Goal: Transaction & Acquisition: Purchase product/service

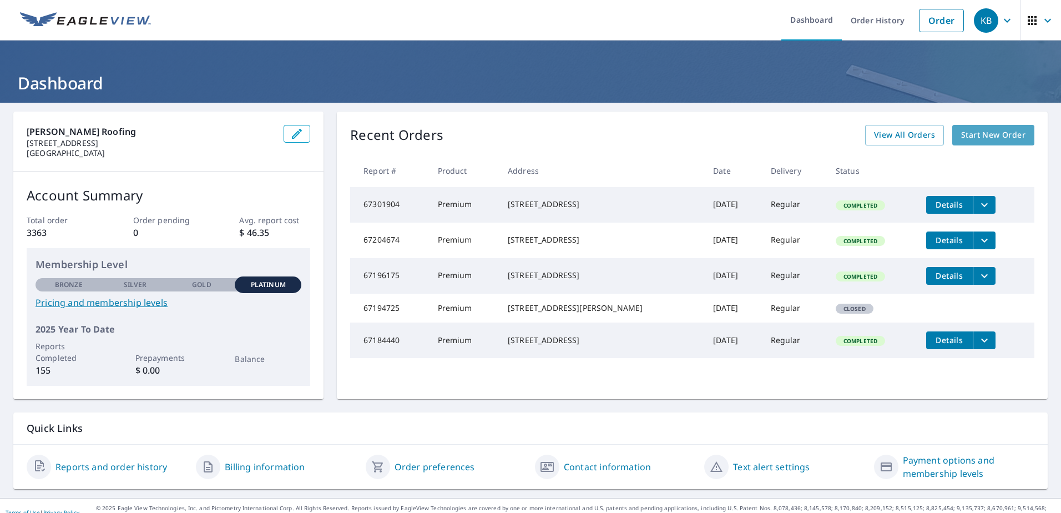
click at [969, 135] on span "Start New Order" at bounding box center [993, 135] width 64 height 14
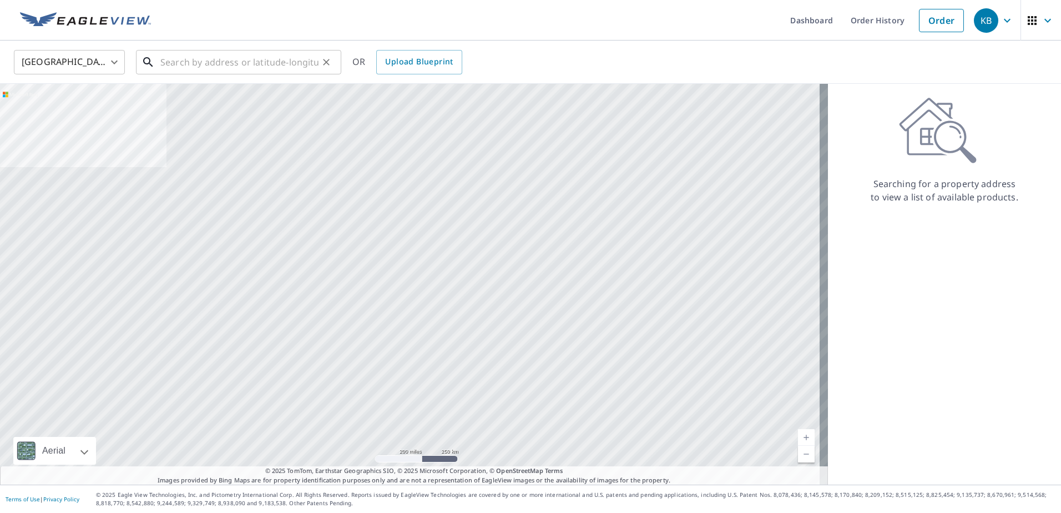
click at [256, 63] on input "text" at bounding box center [239, 62] width 158 height 31
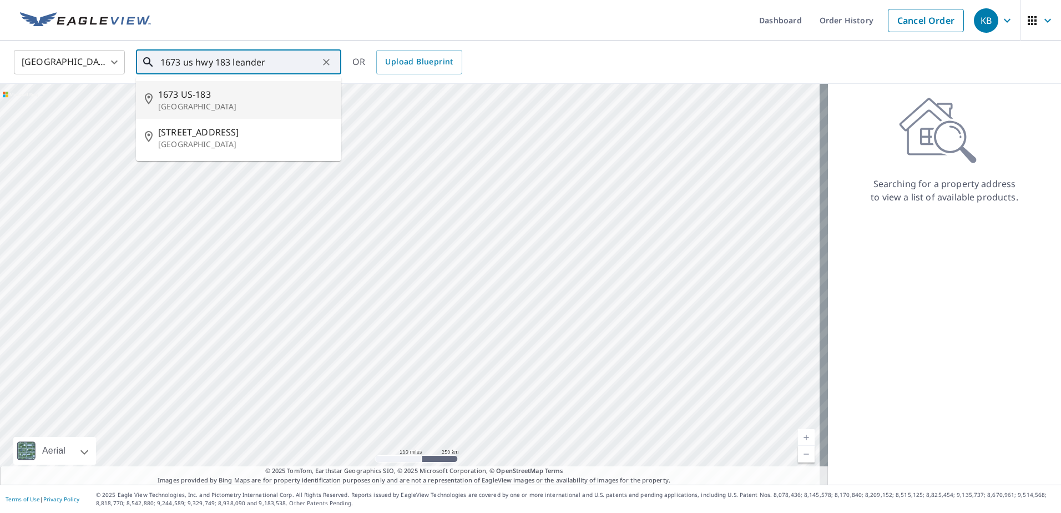
click at [206, 92] on span "1673 US-183" at bounding box center [245, 94] width 174 height 13
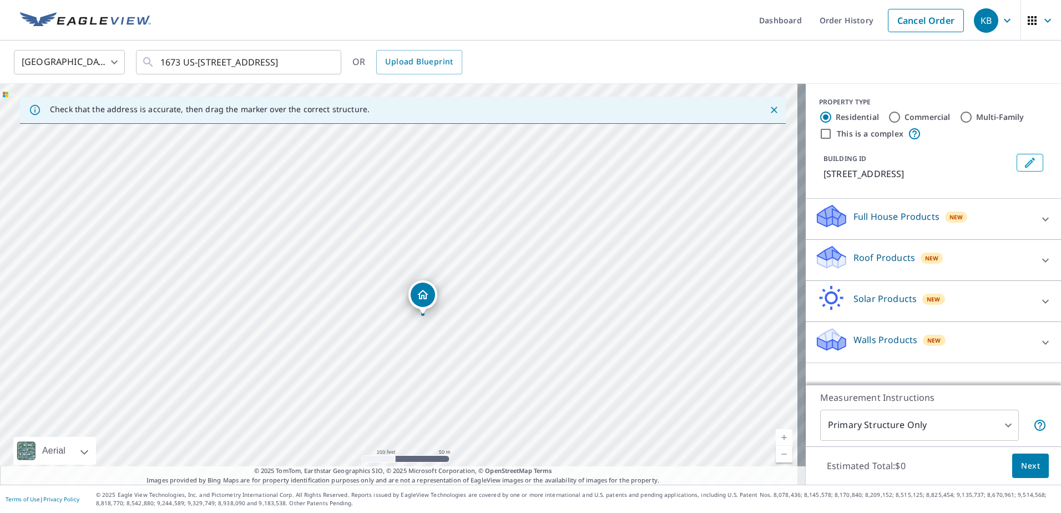
drag, startPoint x: 309, startPoint y: 279, endPoint x: 355, endPoint y: 336, distance: 72.6
click at [355, 336] on div "[STREET_ADDRESS]" at bounding box center [403, 284] width 806 height 401
drag, startPoint x: 336, startPoint y: 252, endPoint x: 436, endPoint y: 457, distance: 227.8
click at [436, 457] on div "[STREET_ADDRESS]" at bounding box center [403, 284] width 806 height 401
click at [377, 370] on div "[STREET_ADDRESS]" at bounding box center [403, 284] width 806 height 401
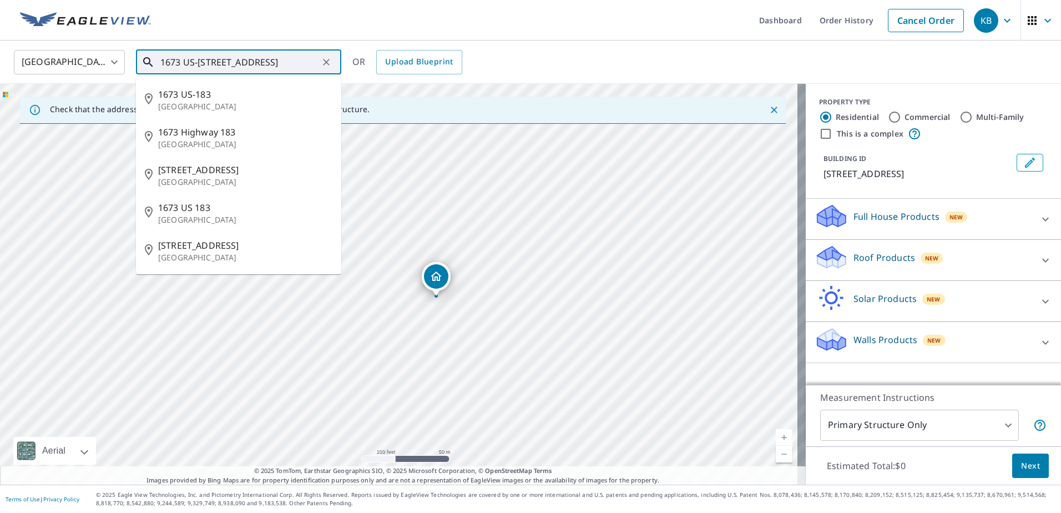
drag, startPoint x: 304, startPoint y: 59, endPoint x: 110, endPoint y: 60, distance: 193.6
click at [110, 60] on div "[GEOGRAPHIC_DATA] [GEOGRAPHIC_DATA] ​ 1673 US-[GEOGRAPHIC_DATA] ​ 1673 US-[GEOG…" at bounding box center [527, 62] width 1042 height 26
click at [195, 135] on span "1673 Highway 183" at bounding box center [245, 131] width 174 height 13
type input "[STREET_ADDRESS]"
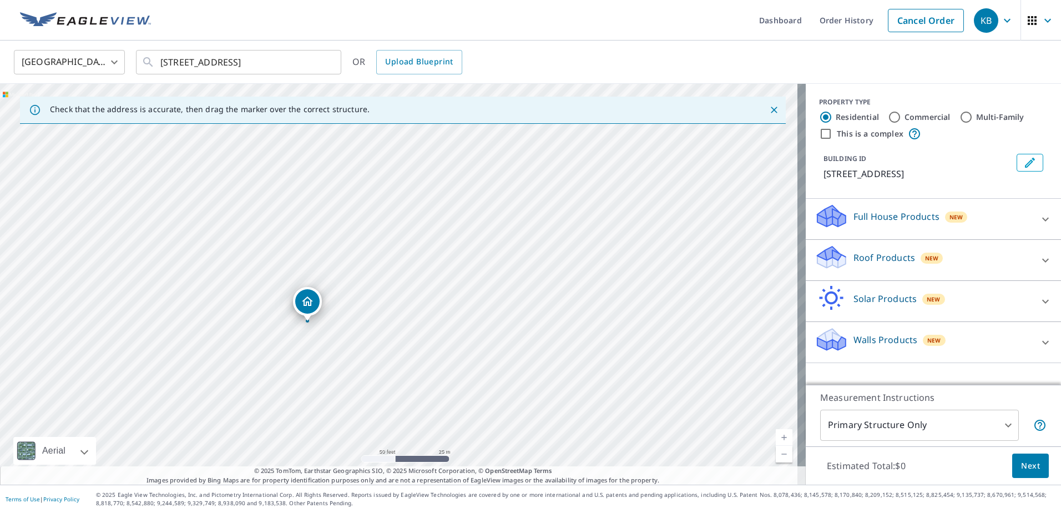
drag, startPoint x: 351, startPoint y: 296, endPoint x: 309, endPoint y: 301, distance: 42.5
click at [853, 255] on p "Roof Products" at bounding box center [884, 257] width 62 height 13
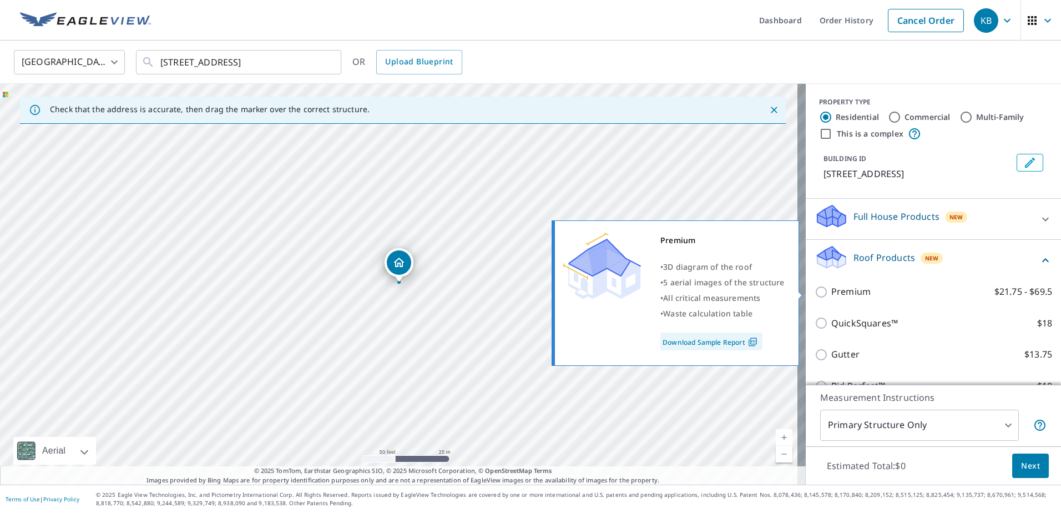
click at [831, 289] on p "Premium" at bounding box center [850, 292] width 39 height 14
click at [824, 289] on input "Premium $21.75 - $69.5" at bounding box center [822, 291] width 17 height 13
checkbox input "true"
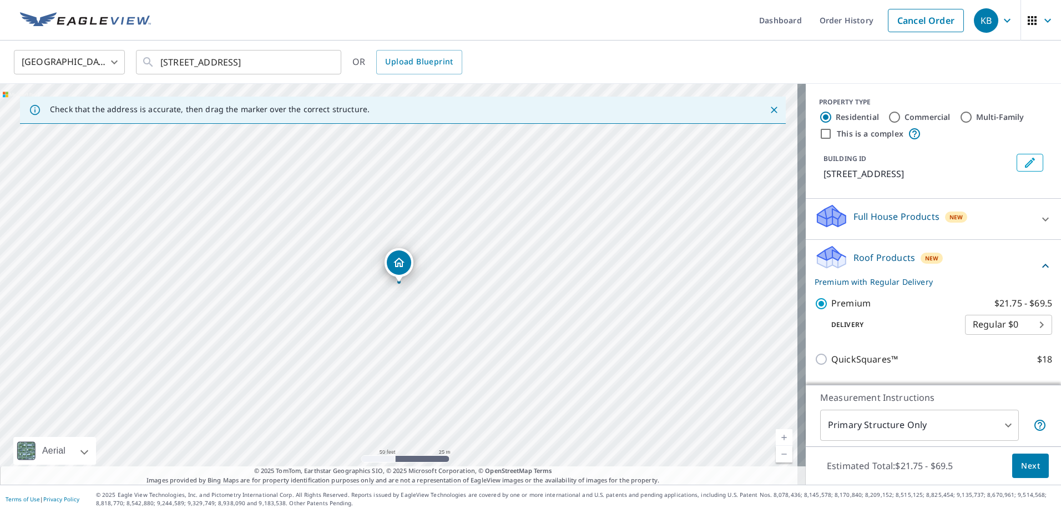
click at [1026, 466] on span "Next" at bounding box center [1030, 466] width 19 height 14
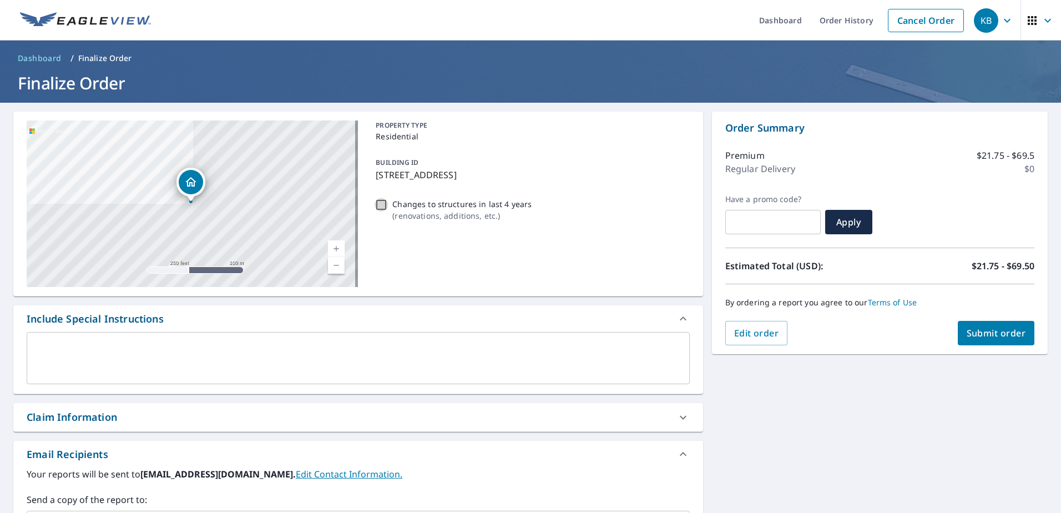
click at [381, 204] on input "Changes to structures in last 4 years ( renovations, additions, etc. )" at bounding box center [380, 204] width 13 height 13
checkbox input "true"
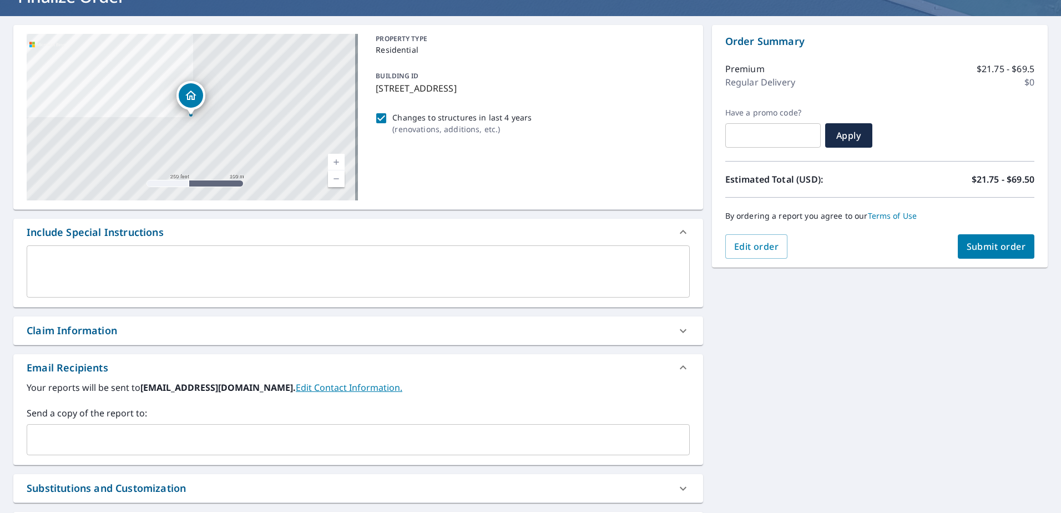
scroll to position [111, 0]
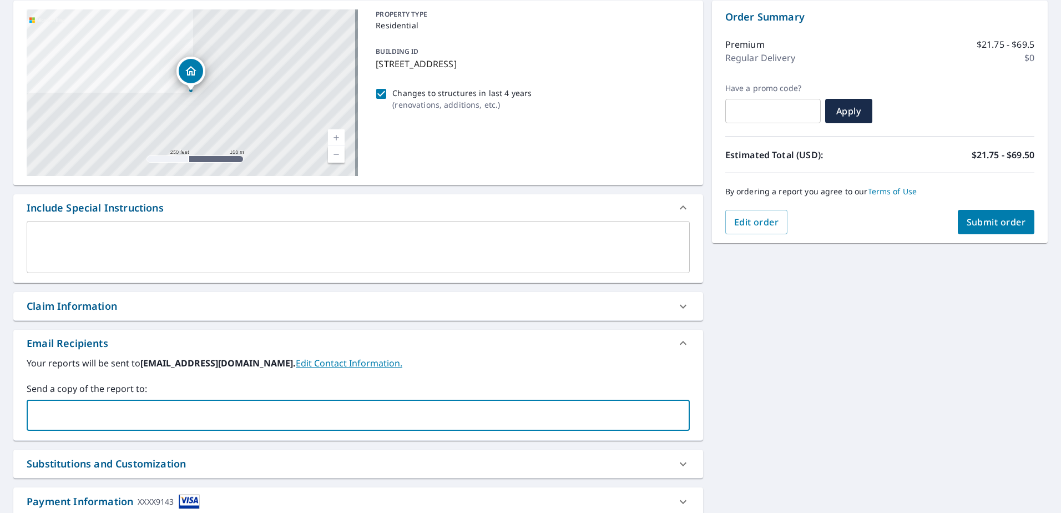
click at [96, 414] on input "text" at bounding box center [350, 414] width 636 height 21
type input "[EMAIL_ADDRESS][DOMAIN_NAME]"
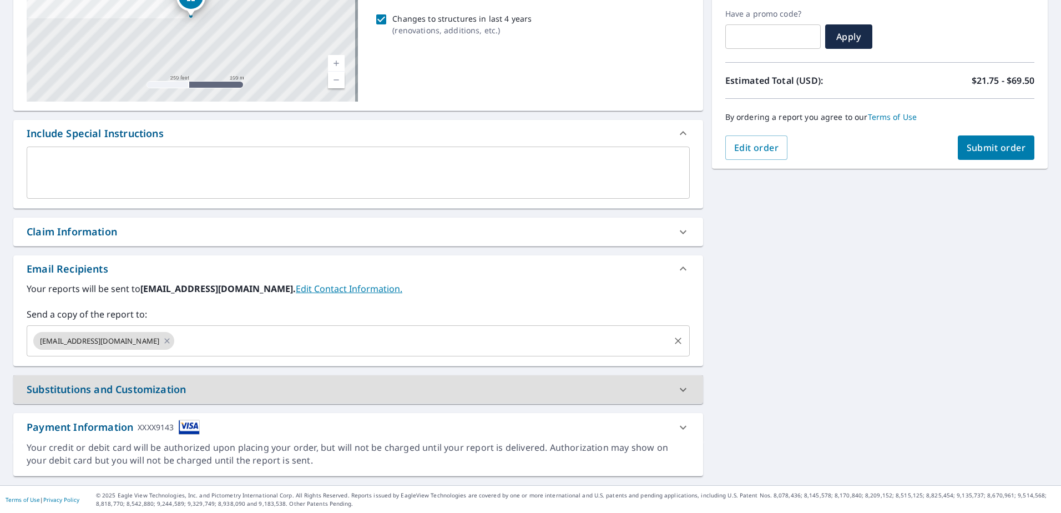
scroll to position [186, 0]
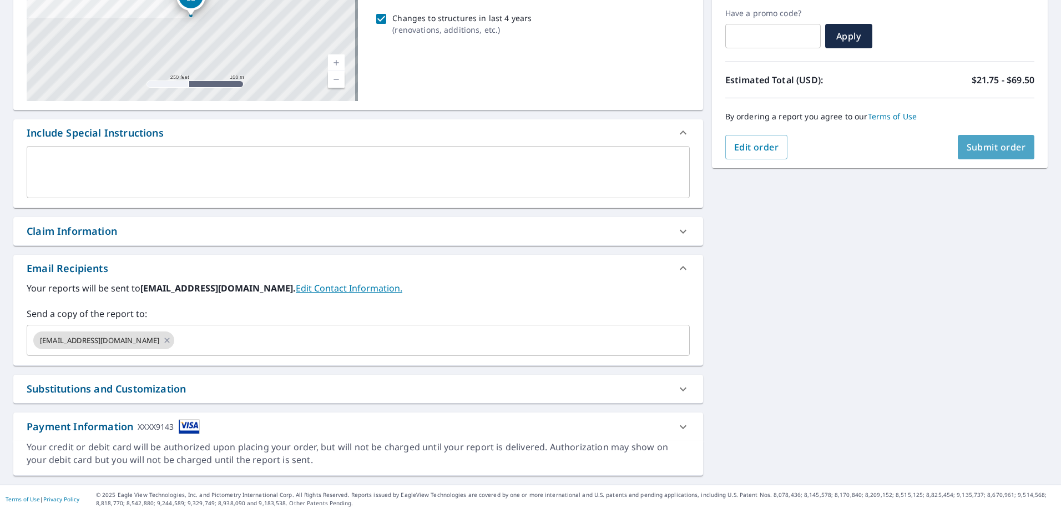
click at [996, 146] on span "Submit order" at bounding box center [995, 147] width 59 height 12
checkbox input "true"
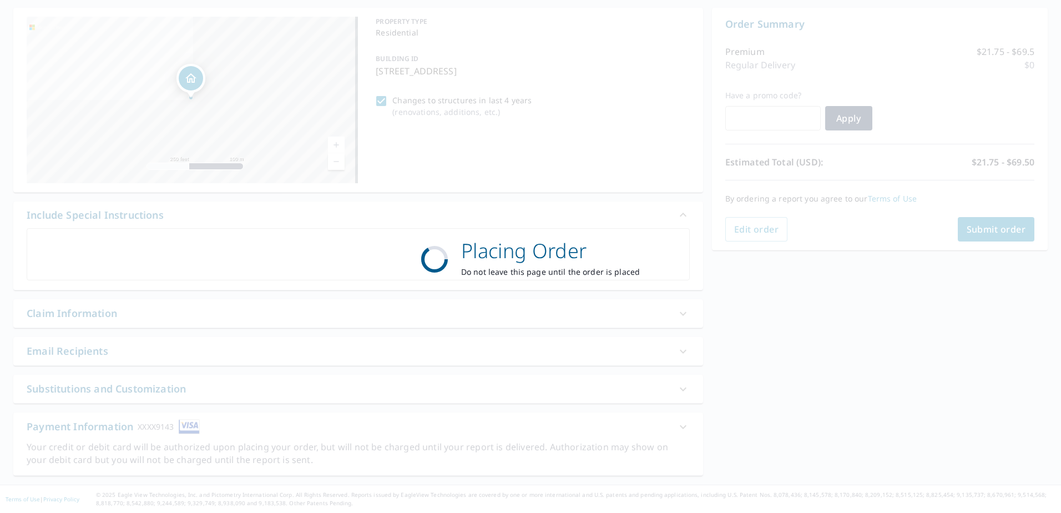
scroll to position [104, 0]
